Goal: Information Seeking & Learning: Learn about a topic

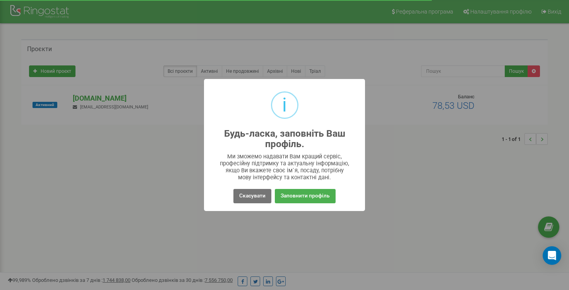
click at [461, 165] on div "i Будь-ласка, заповніть Ваш профіль. × Ми зможемо надавати Вам кращий сервіс, п…" at bounding box center [284, 145] width 569 height 290
click at [244, 196] on button "Скасувати" at bounding box center [253, 196] width 38 height 14
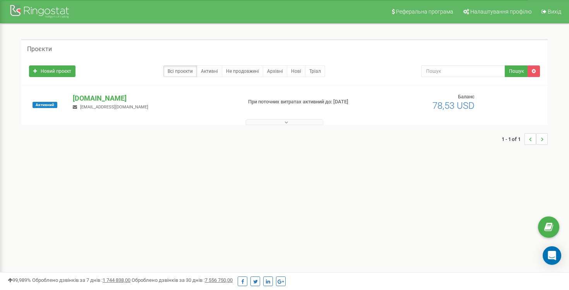
click at [273, 124] on button at bounding box center [284, 122] width 77 height 6
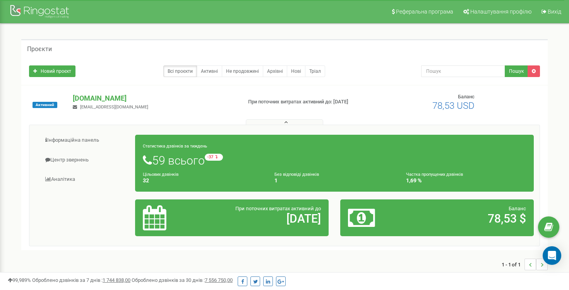
click at [273, 124] on button at bounding box center [284, 122] width 77 height 6
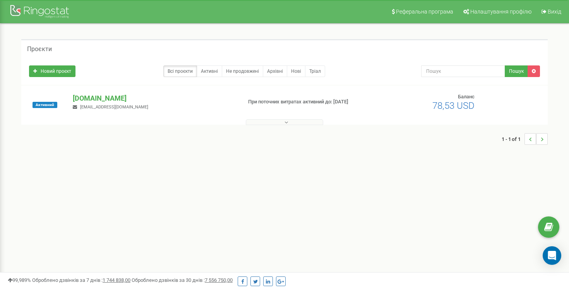
click at [272, 125] on div "1 - 1 of 1" at bounding box center [284, 138] width 527 height 27
click at [27, 8] on div at bounding box center [41, 12] width 62 height 19
click at [292, 124] on button at bounding box center [284, 122] width 77 height 6
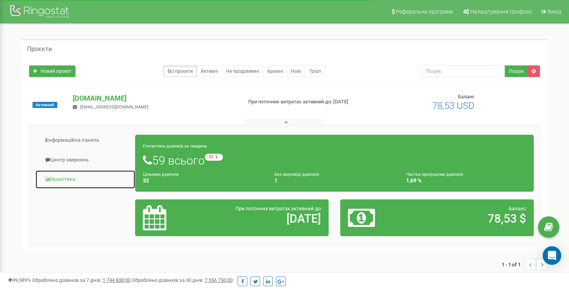
click at [70, 181] on link "Аналiтика" at bounding box center [85, 179] width 100 height 19
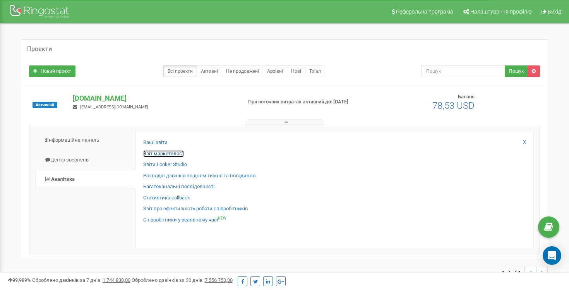
click at [157, 156] on link "Звіт маркетолога" at bounding box center [163, 153] width 41 height 7
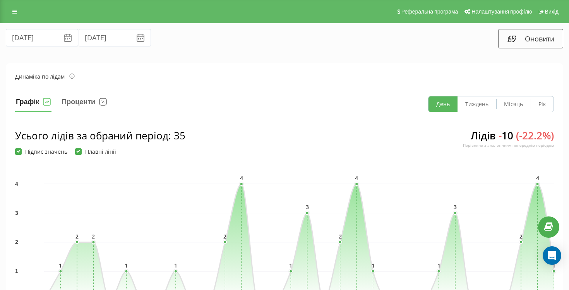
click at [9, 19] on div "Реферальна програма Налаштування профілю Вихід" at bounding box center [284, 11] width 569 height 23
click at [14, 17] on link at bounding box center [15, 11] width 14 height 11
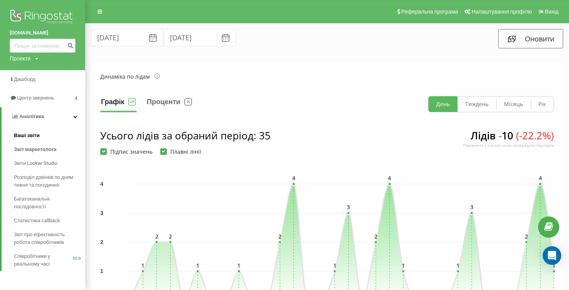
click at [32, 139] on span "Ваші звіти" at bounding box center [27, 136] width 26 height 8
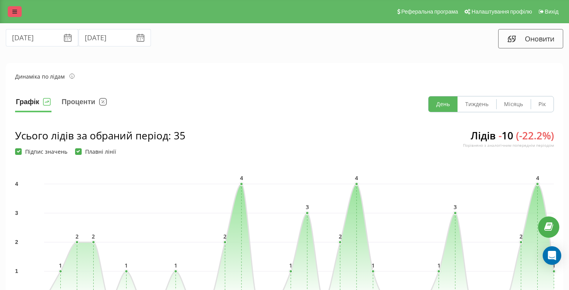
click at [14, 9] on icon at bounding box center [14, 11] width 5 height 5
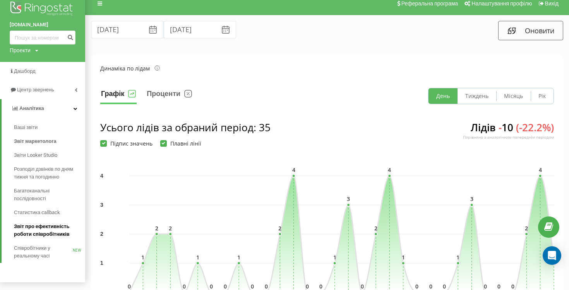
scroll to position [4, 0]
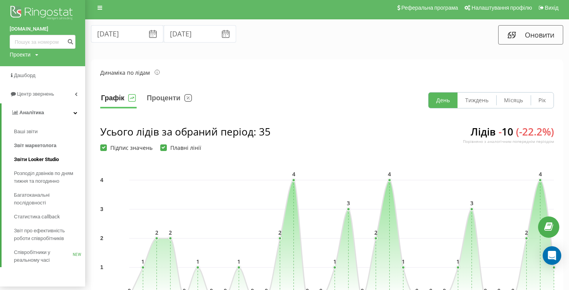
click at [46, 161] on span "Звіти Looker Studio" at bounding box center [36, 160] width 45 height 8
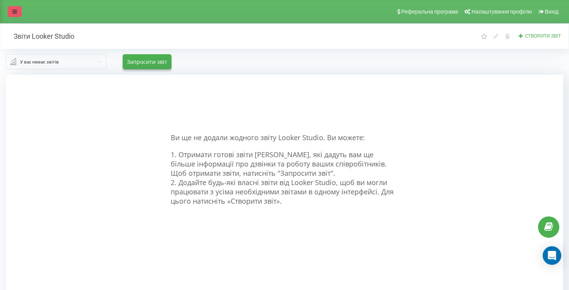
click at [13, 10] on icon at bounding box center [14, 11] width 5 height 5
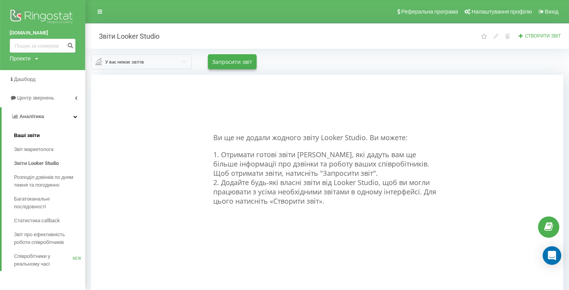
click at [20, 136] on span "Ваші звіти" at bounding box center [27, 136] width 26 height 8
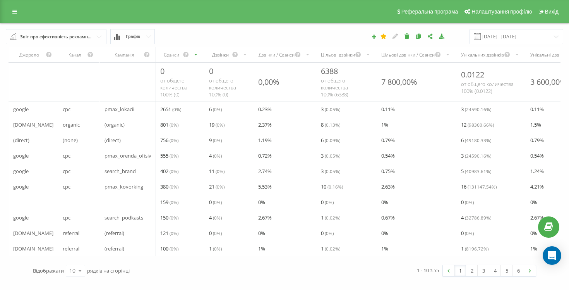
click at [50, 44] on div "Звіт про ефективність рекламних кампаній Браузер відвідувачів За сторінкою вихо…" at bounding box center [56, 36] width 101 height 15
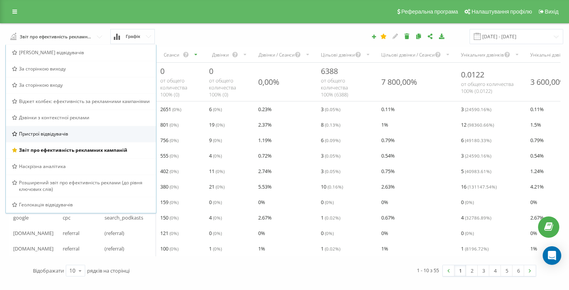
click at [69, 133] on div "Пристрої відвідувачів" at bounding box center [81, 134] width 138 height 7
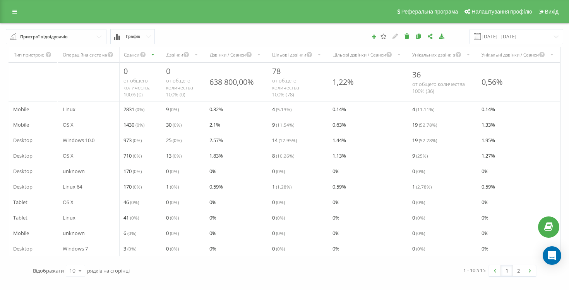
click at [94, 40] on input "text" at bounding box center [57, 36] width 100 height 14
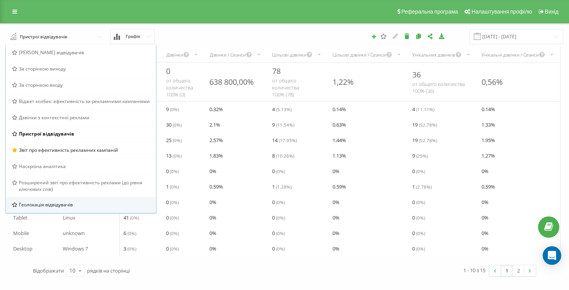
click at [59, 201] on div "Геолокація відвідувачів" at bounding box center [81, 205] width 150 height 16
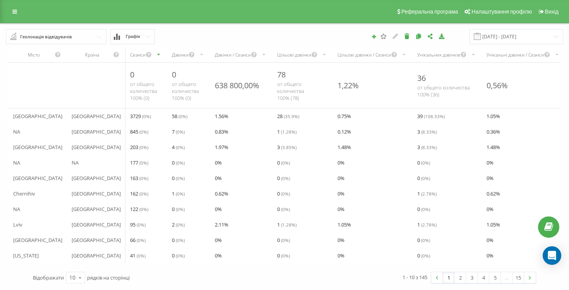
click at [81, 39] on input "text" at bounding box center [57, 36] width 100 height 14
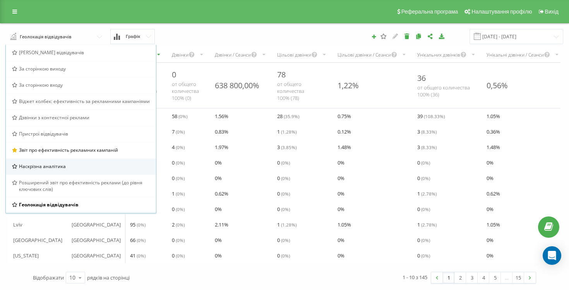
click at [58, 171] on div "Наскрізна аналітика" at bounding box center [81, 166] width 150 height 16
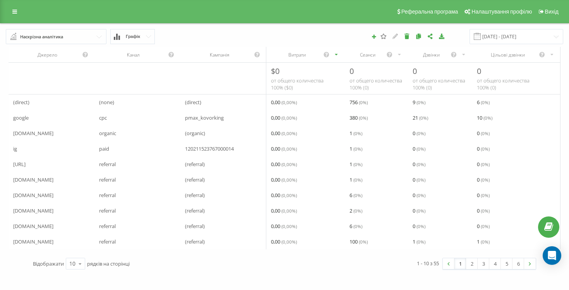
click at [133, 36] on span "Графік" at bounding box center [133, 36] width 14 height 5
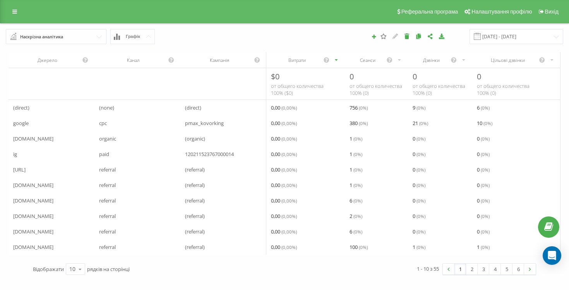
click at [65, 42] on input "text" at bounding box center [57, 36] width 100 height 14
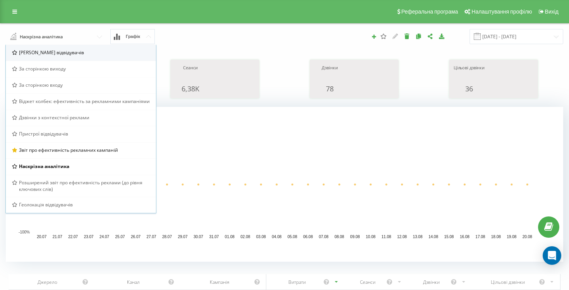
click at [45, 55] on span "[PERSON_NAME] відвідувачів" at bounding box center [51, 52] width 65 height 7
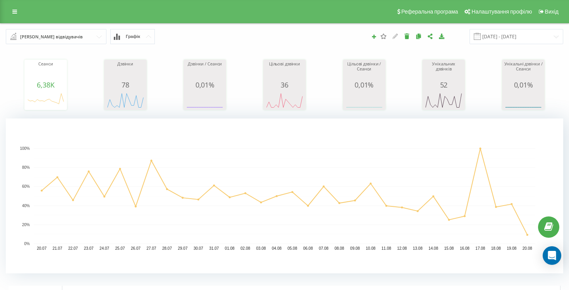
click at [48, 37] on div "[PERSON_NAME] відвідувачів" at bounding box center [51, 37] width 63 height 9
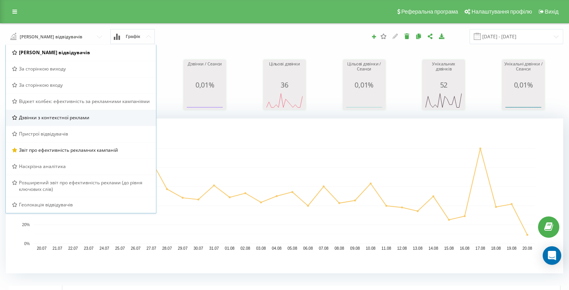
click at [64, 121] on div "Дзвінки з контекстної реклами" at bounding box center [81, 118] width 150 height 16
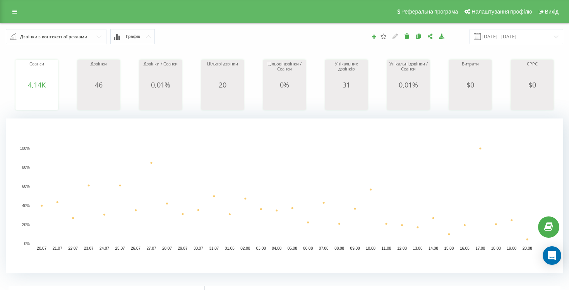
click at [53, 33] on div "Дзвінки з контекстної реклами" at bounding box center [53, 37] width 67 height 9
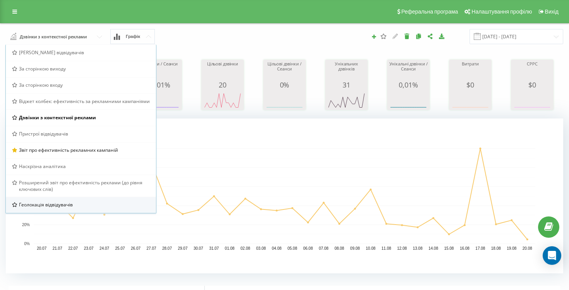
click at [80, 200] on div "Геолокація відвідувачів" at bounding box center [81, 205] width 150 height 16
